Goal: Information Seeking & Learning: Learn about a topic

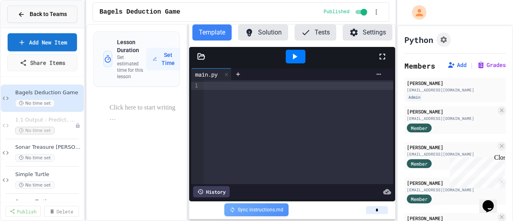
click at [50, 18] on span "Back to Teams" at bounding box center [48, 14] width 37 height 8
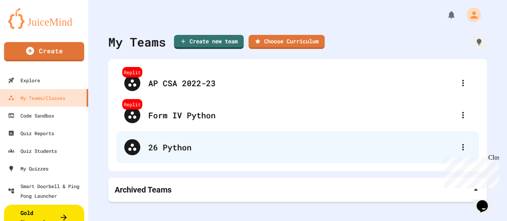
click at [167, 141] on div "26 Python" at bounding box center [297, 147] width 363 height 32
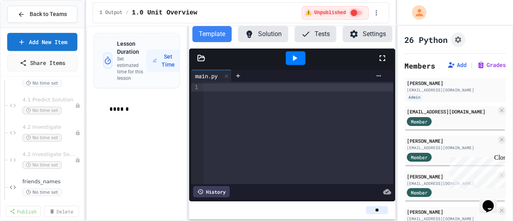
scroll to position [87, 0]
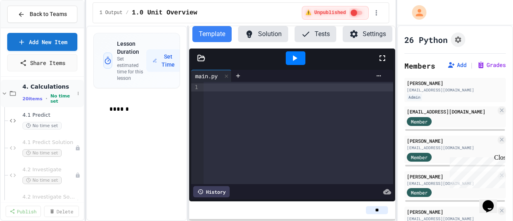
click at [39, 89] on span "4. Calculations" at bounding box center [48, 86] width 52 height 7
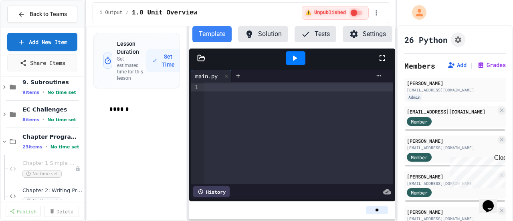
scroll to position [232, 0]
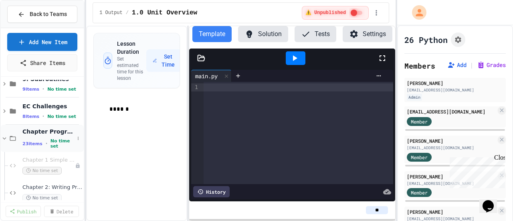
click at [44, 135] on div "Chapter Programs (Student) 23 items • No time set" at bounding box center [48, 138] width 52 height 21
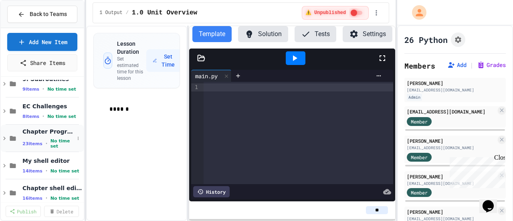
click at [44, 135] on div "Chapter Programs (Student) 23 items • No time set" at bounding box center [48, 138] width 52 height 21
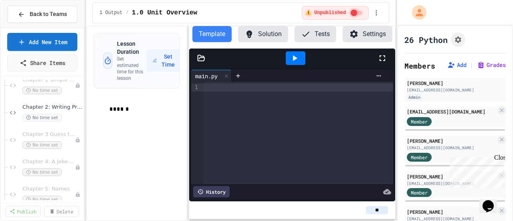
scroll to position [353, 0]
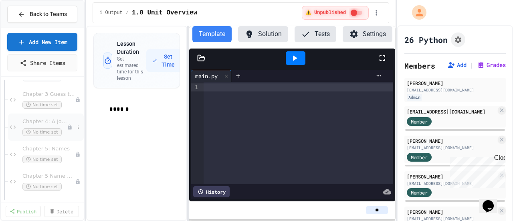
click at [46, 121] on span "Chapter 4: A Joke-Telling Program" at bounding box center [44, 121] width 44 height 7
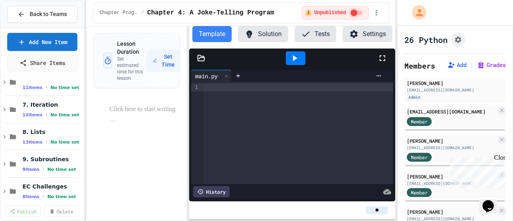
scroll to position [232, 0]
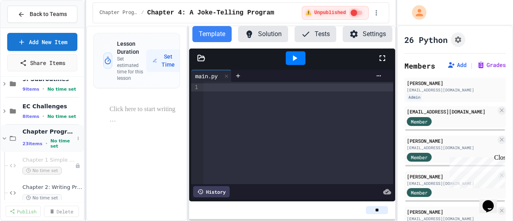
click at [46, 132] on span "Chapter Programs (Student)" at bounding box center [48, 131] width 52 height 7
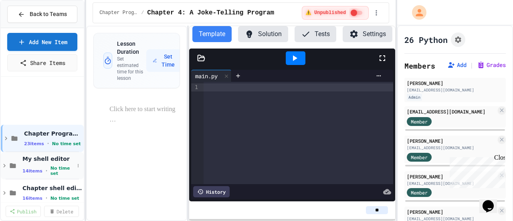
scroll to position [313, 0]
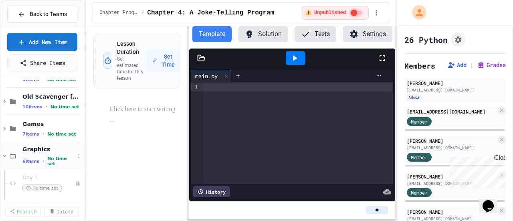
click at [38, 152] on div "Graphics 6 items • No time set" at bounding box center [48, 155] width 52 height 21
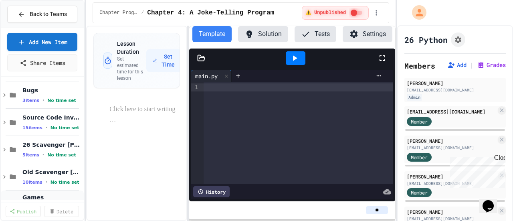
scroll to position [317, 0]
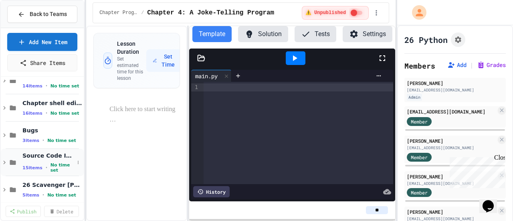
click at [48, 155] on span "Source Code Invent with Python textbook" at bounding box center [48, 155] width 52 height 7
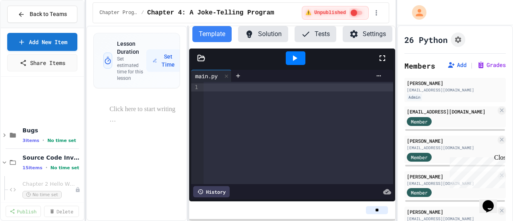
scroll to position [398, 0]
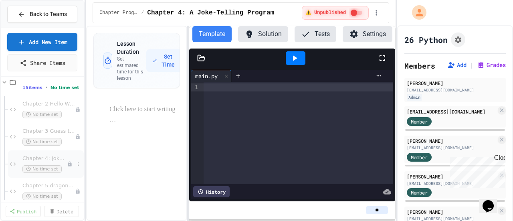
click at [48, 155] on span "Chapter 4: Joke Telling" at bounding box center [44, 158] width 44 height 7
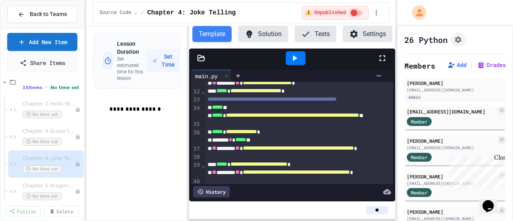
scroll to position [361, 0]
